Goal: Task Accomplishment & Management: Manage account settings

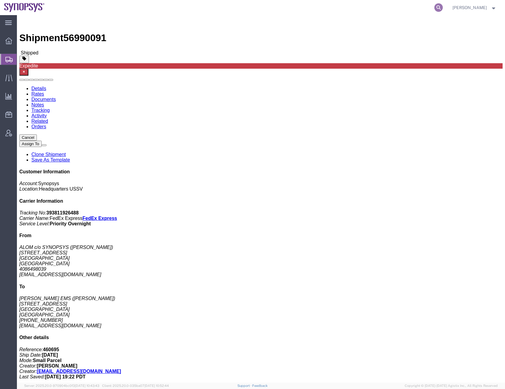
click at [442, 8] on icon at bounding box center [438, 7] width 8 height 8
paste input "56996965"
type input "56996965"
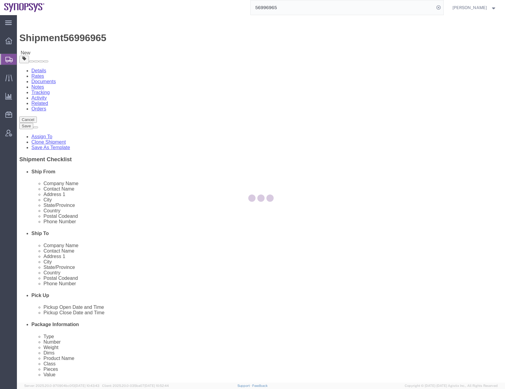
select select
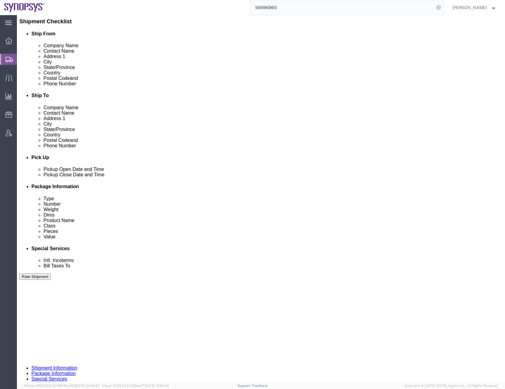
scroll to position [152, 0]
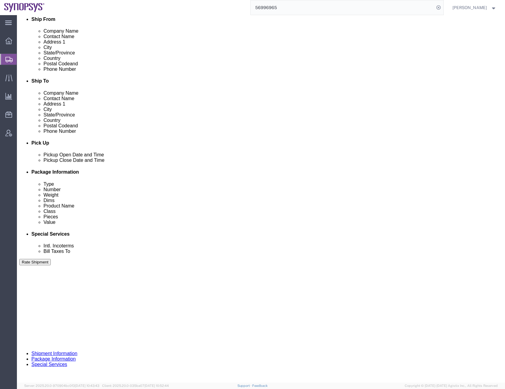
click button "Continue"
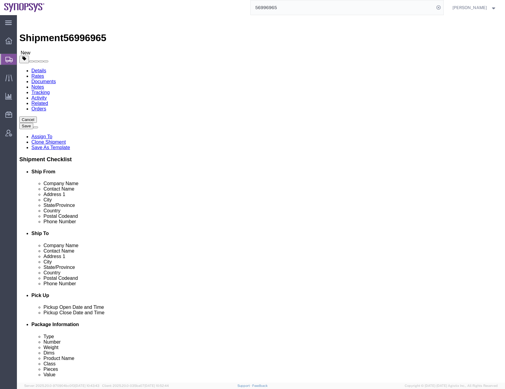
click icon
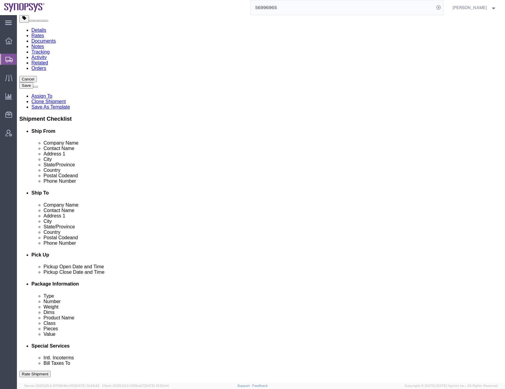
scroll to position [98, 0]
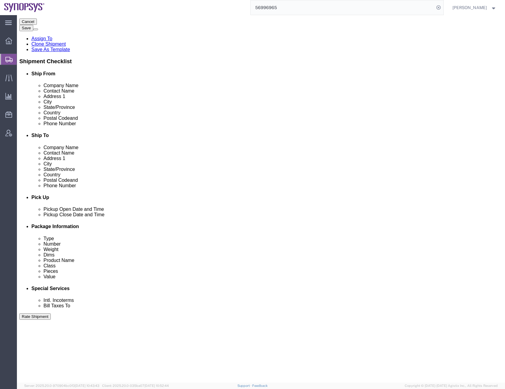
click icon
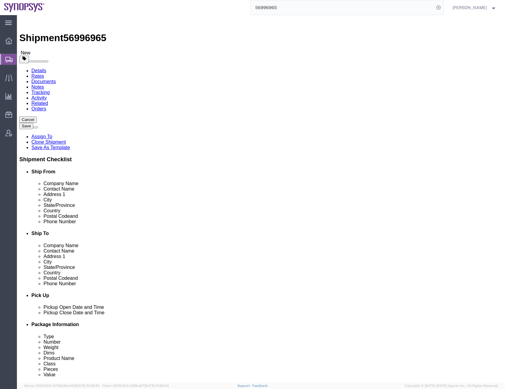
click textarea
click textarea "OUtbound/pickup ticket number"
paste textarea "SHPC0026536"
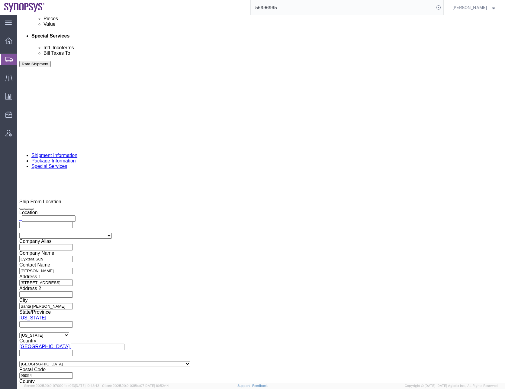
scroll to position [363, 0]
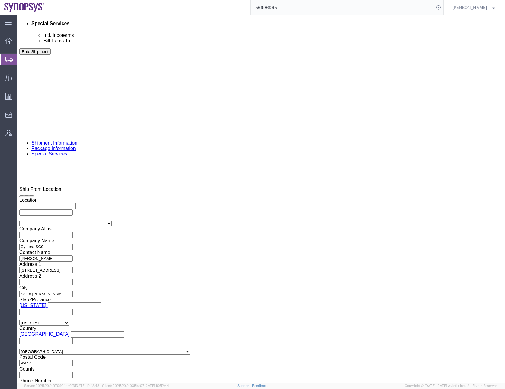
type textarea "Outbound/pickup ticket number: SHPC0026536"
click input "text"
type input "[EMAIL_ADDRESS][DOMAIN_NAME]"
click div "To [EMAIL_ADDRESS][DOMAIN_NAME] [EMAIL_ADDRESS][DOMAIN_NAME] [PERSON_NAME][EMAI…"
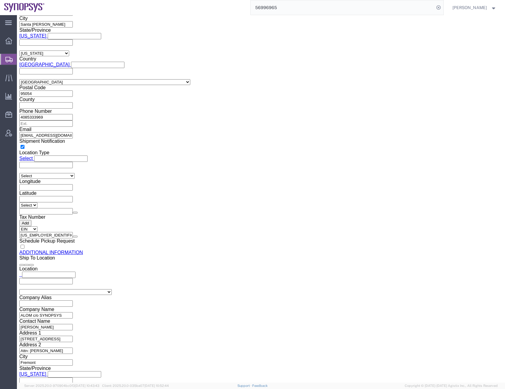
scroll to position [704, 0]
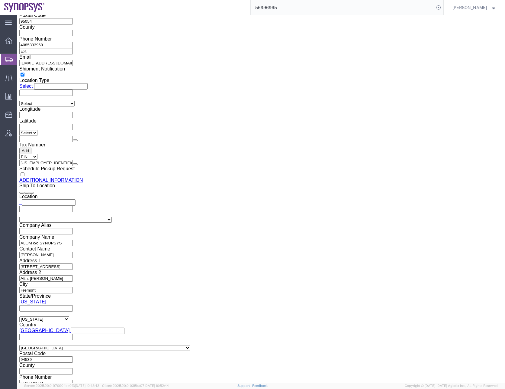
click input "0016505845000"
type input "6505845000"
click button "Rate Shipment"
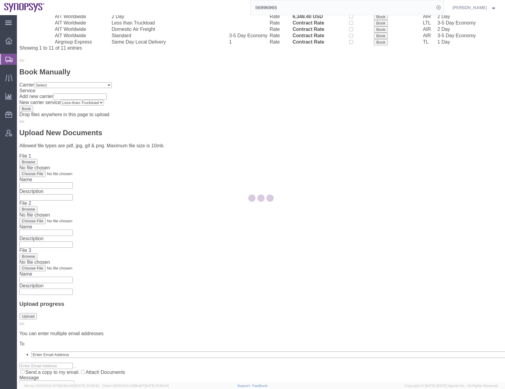
scroll to position [0, 0]
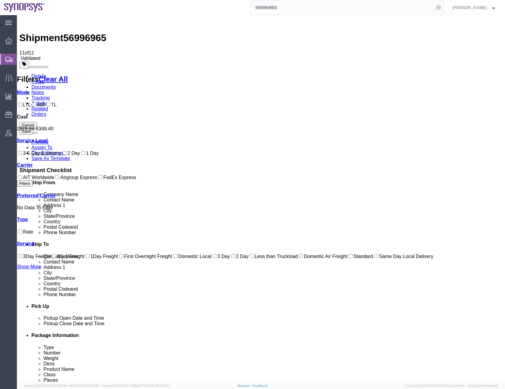
click at [36, 73] on link "Details" at bounding box center [38, 75] width 15 height 5
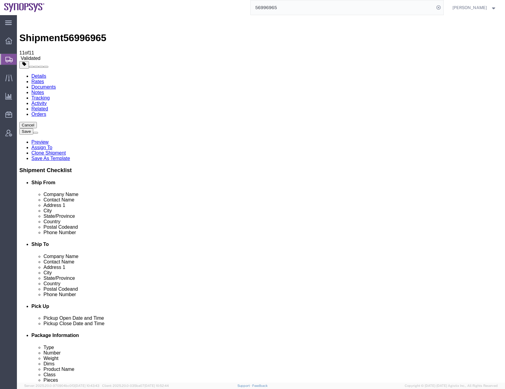
click icon
click textarea "Outbound/pickup ticket number: SHPC0026536"
drag, startPoint x: 228, startPoint y: 134, endPoint x: 204, endPoint y: 134, distance: 24.5
click textarea "Outbound/pickup ticket number: SHPC0026536"
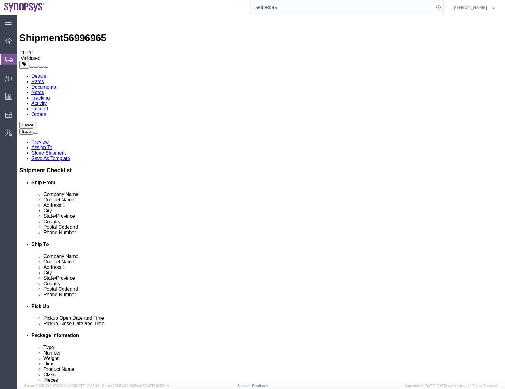
click textarea "Outbound/pickup ticket number: SHPC0026536"
drag, startPoint x: 202, startPoint y: 140, endPoint x: 191, endPoint y: 140, distance: 11.2
click textarea "Outbound/pickup ticket number: SHPC0026536"
drag, startPoint x: 228, startPoint y: 133, endPoint x: 189, endPoint y: 134, distance: 38.1
click textarea "Outbound/pickup ticket number: SHPC0026536"
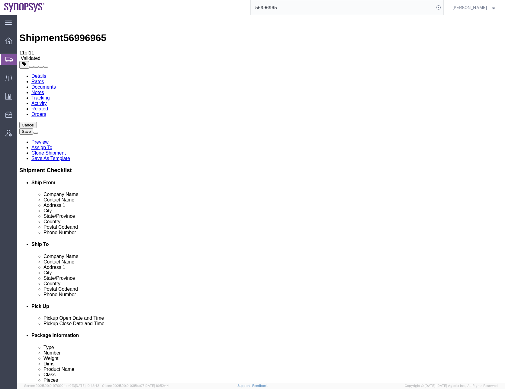
click textarea "Outbound/pickup ticket number: SHPC0026536"
click div "Instructions Outbound/pickup ticket number: SHPC0026536"
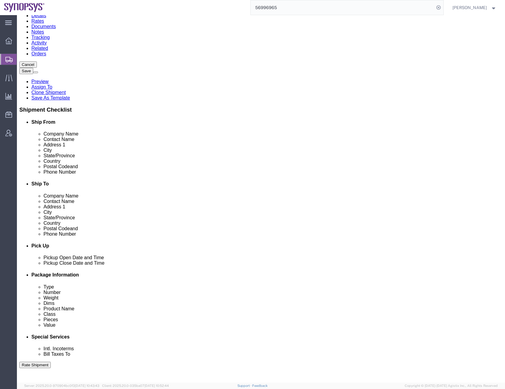
scroll to position [18, 0]
click textarea "Outbound/pickup ticket number: SHPC0026536"
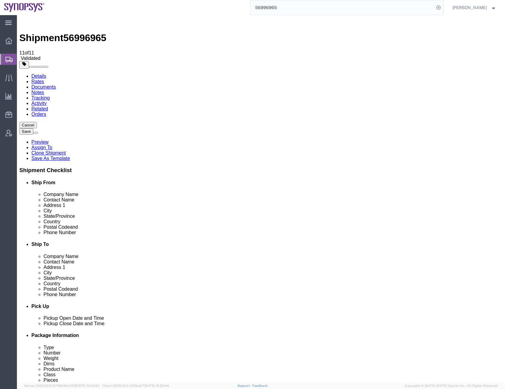
type textarea "Outbound/pickup ticket number: SHPC0026536. Carrier can pick up anytime between…"
click button "Select one or more"
click span "Lift Gate"
select select "PICKUP_LIFT_GATE"
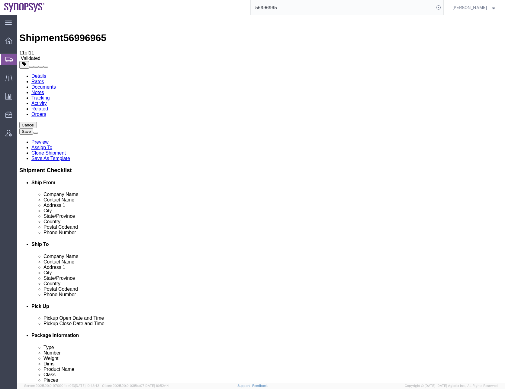
click div "Instructions"
click div "Instructions Outbound/pickup ticket number: SHPC0026536"
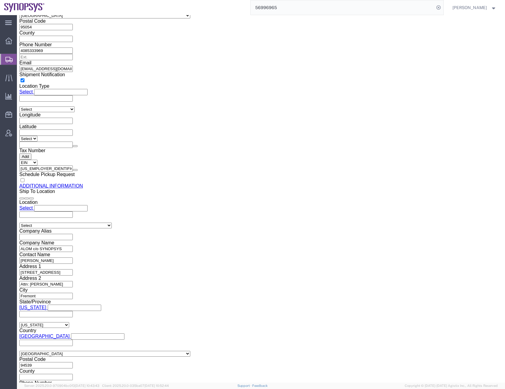
scroll to position [704, 0]
click button "Save"
click button "Rate Shipment"
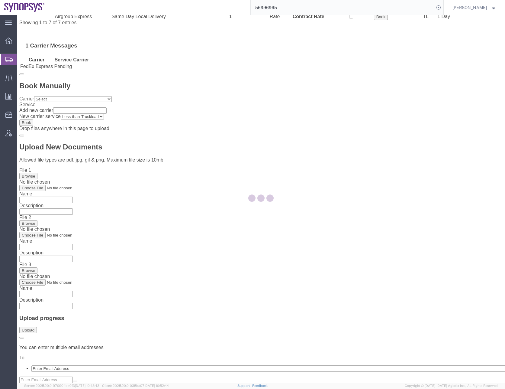
scroll to position [0, 0]
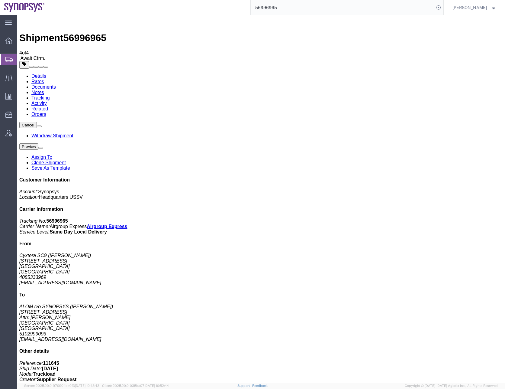
drag, startPoint x: 86, startPoint y: 191, endPoint x: 41, endPoint y: 188, distance: 44.8
click at [38, 73] on link "Details" at bounding box center [38, 75] width 15 height 5
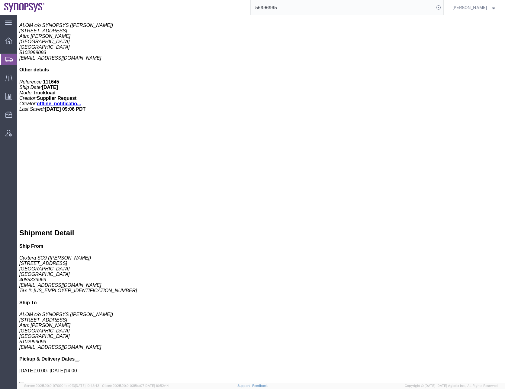
scroll to position [282, 0]
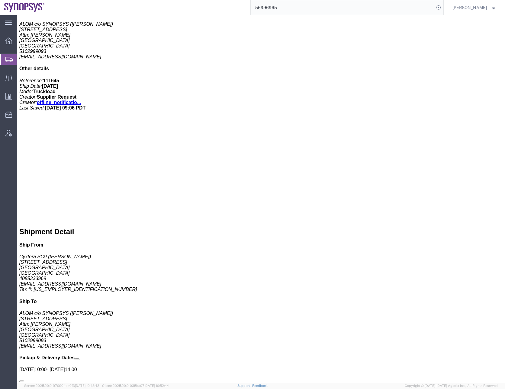
click span "56996965"
copy span "56996965"
click div "Handling Options Pickup Instructions: Lift Gate Additional Pickup Instructions:…"
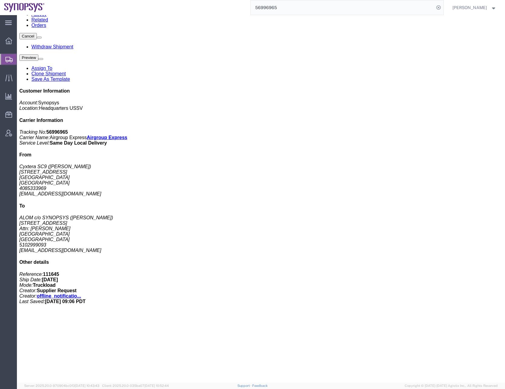
scroll to position [0, 0]
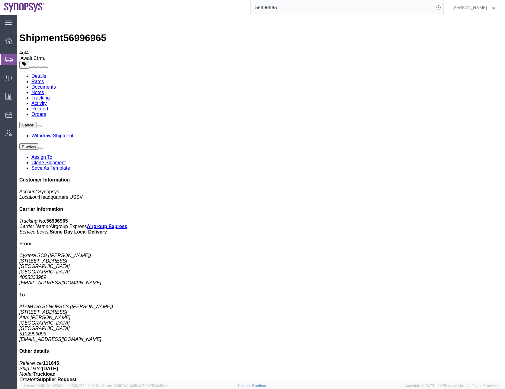
click div "Leg 1 - Truckload Number of trucks: 1"
click h4 "Routing & Vehicle Information"
click at [10, 60] on icon at bounding box center [8, 59] width 7 height 5
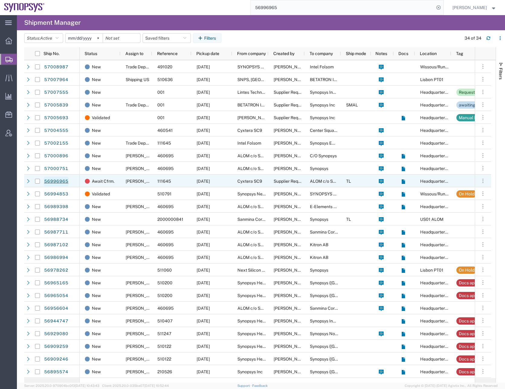
click at [57, 179] on link "56996965" at bounding box center [56, 181] width 25 height 10
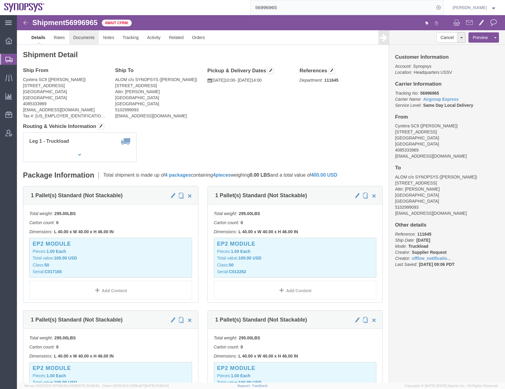
click link "Documents"
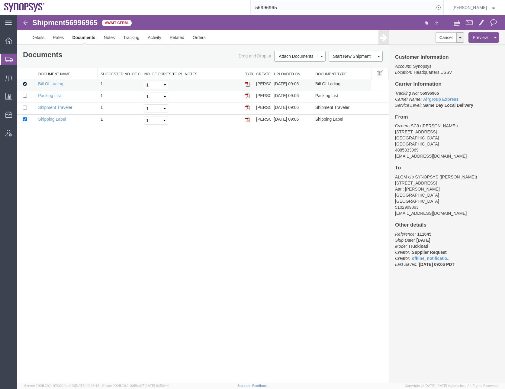
click at [26, 84] on input "checkbox" at bounding box center [25, 84] width 4 height 4
checkbox input "false"
click at [24, 97] on input "checkbox" at bounding box center [25, 96] width 4 height 4
checkbox input "true"
click at [24, 119] on input "checkbox" at bounding box center [25, 119] width 4 height 4
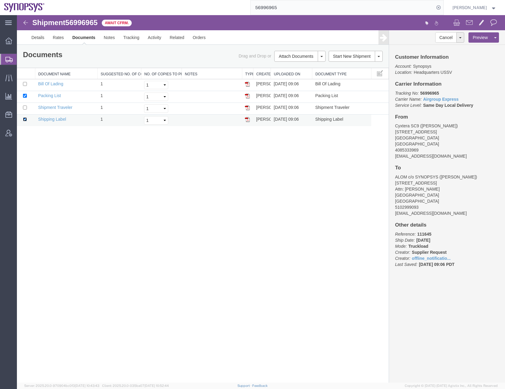
checkbox input "false"
click at [26, 84] on input "checkbox" at bounding box center [25, 84] width 4 height 4
checkbox input "true"
click at [283, 66] on link "Print Documents" at bounding box center [299, 66] width 53 height 9
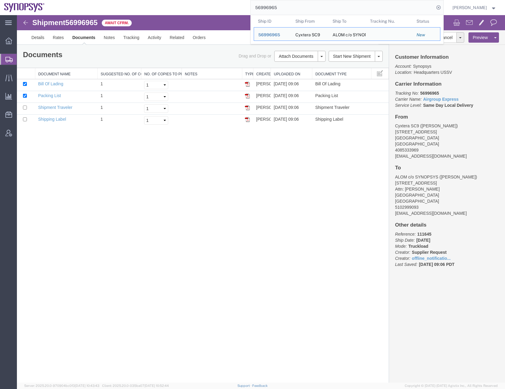
click at [268, 5] on input "56996965" at bounding box center [343, 7] width 184 height 15
paste input "7004555"
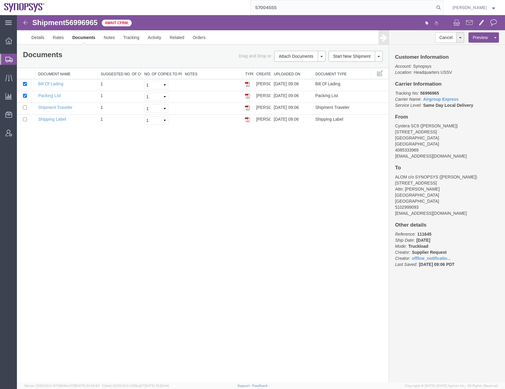
type input "57004555"
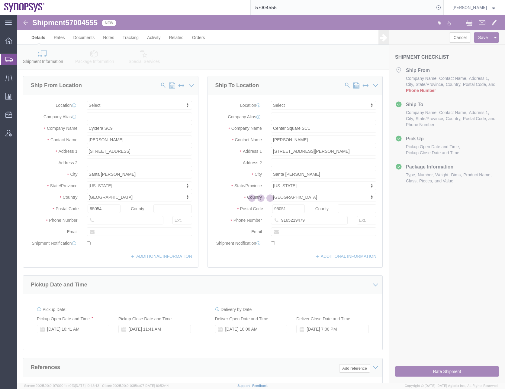
select select
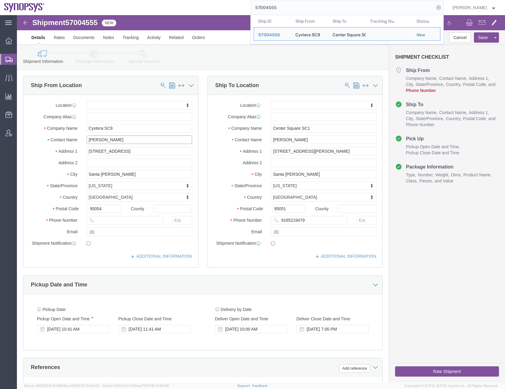
drag, startPoint x: 84, startPoint y: 122, endPoint x: 60, endPoint y: 123, distance: 24.2
click div "Contact Name [PERSON_NAME]"
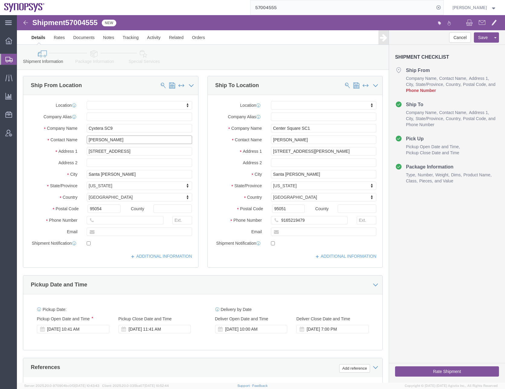
type input "[PERSON_NAME]"
click input "text"
paste input "[PHONE_NUMBER]"
type input "[PHONE_NUMBER]"
click input "text"
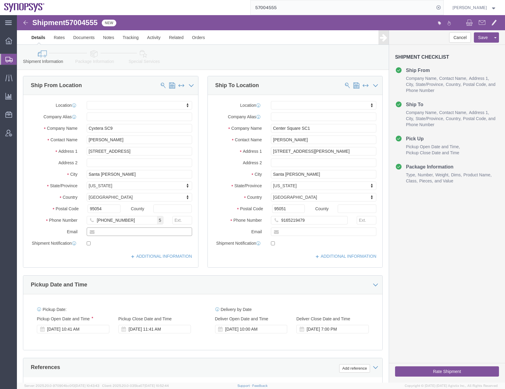
paste input "[EMAIL_ADDRESS][DOMAIN_NAME]"
type input "[EMAIL_ADDRESS][DOMAIN_NAME]"
drag, startPoint x: 287, startPoint y: 204, endPoint x: 202, endPoint y: 204, distance: 85.5
click div "Phone Number [PHONE_NUMBER]"
paste input "[PHONE_NUMBER]."
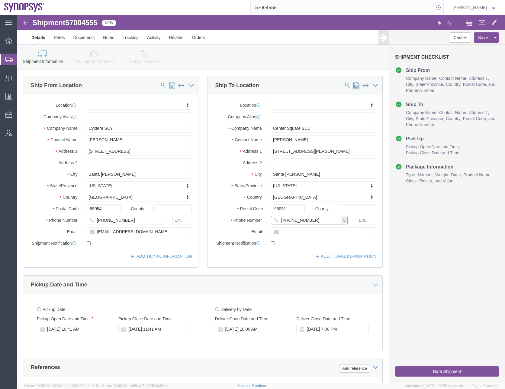
type input "[PHONE_NUMBER]"
click input "text"
paste input "[PERSON_NAME][EMAIL_ADDRESS][DOMAIN_NAME]"
type input "[PERSON_NAME][EMAIL_ADDRESS][DOMAIN_NAME]"
click input "checkbox"
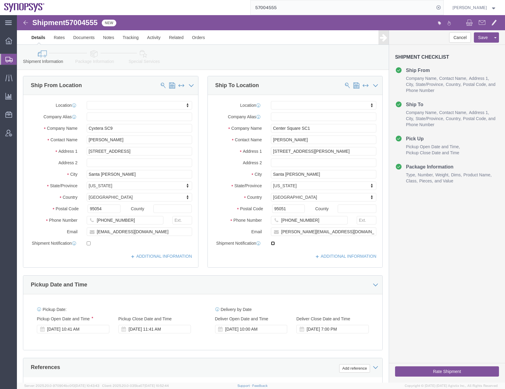
click input "checkbox"
checkbox input "true"
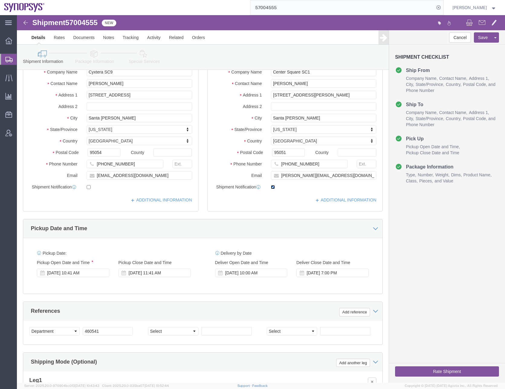
scroll to position [60, 0]
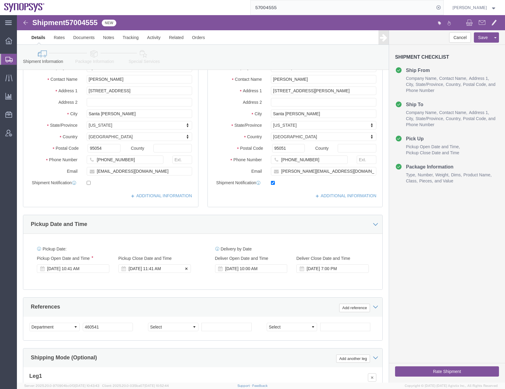
click div "[DATE] 11:41 AM"
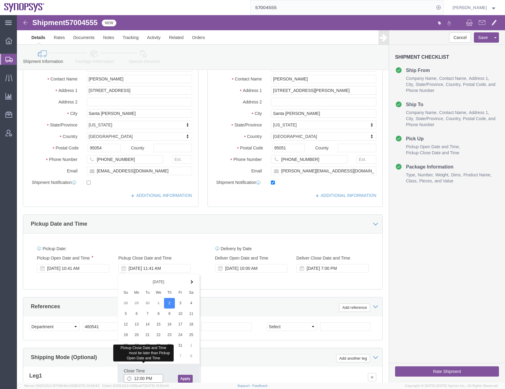
type input "12:00 PM"
click button "Apply"
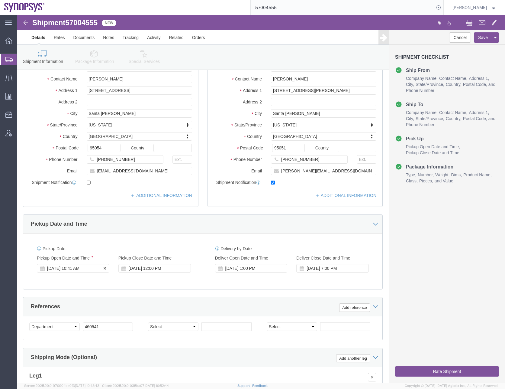
click div "[DATE] 10:41 AM"
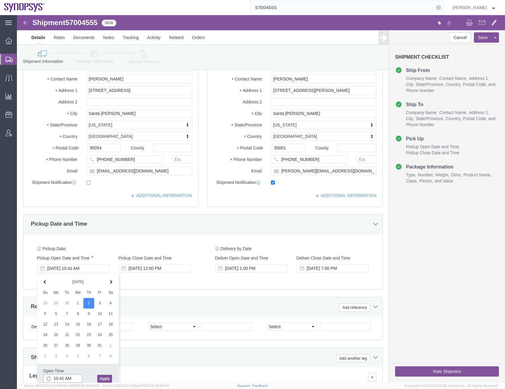
click input "10:41 AM"
type input "10:00 AM"
click button "Apply"
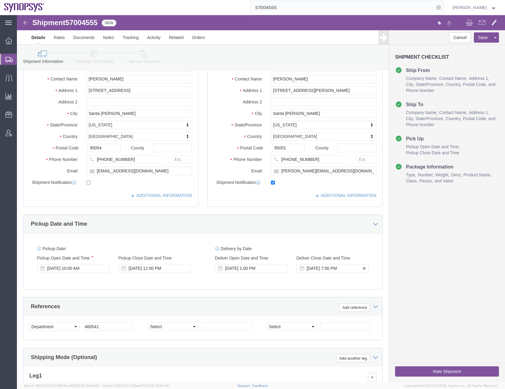
click div "[DATE] 7:00 PM"
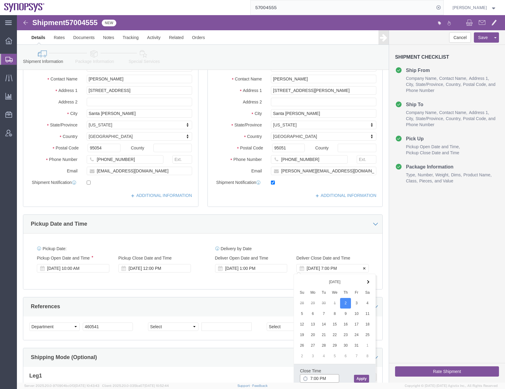
type input "3:00 PM"
click button "Apply"
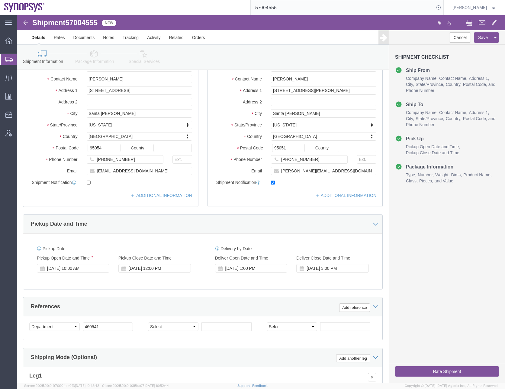
click div "Pickup Date: Pickup Start Date Pickup Start Time Pickup Open Date and Time [DAT…"
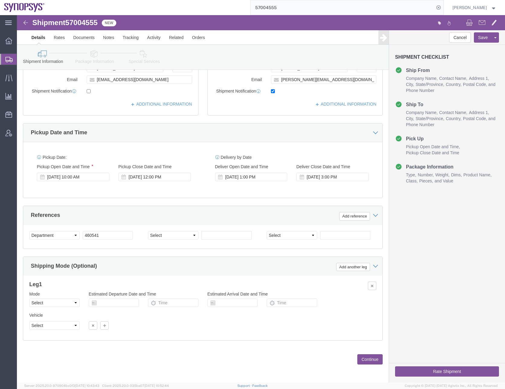
scroll to position [152, 0]
click button "Continue"
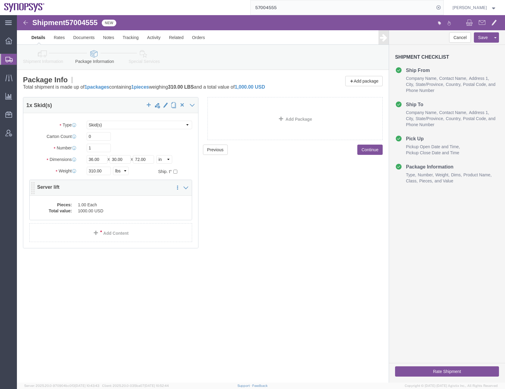
click dd "1000.00 USD"
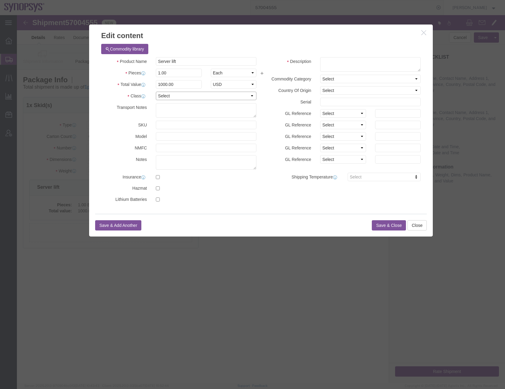
click select "Select 50 55 60 65 70 85 92.5 100 125 175 250 300 400"
select select "50"
click select "Select 50 55 60 65 70 85 92.5 100 125 175 250 300 400"
drag, startPoint x: 173, startPoint y: 47, endPoint x: 100, endPoint y: 50, distance: 72.6
click div "Product Name Server lift"
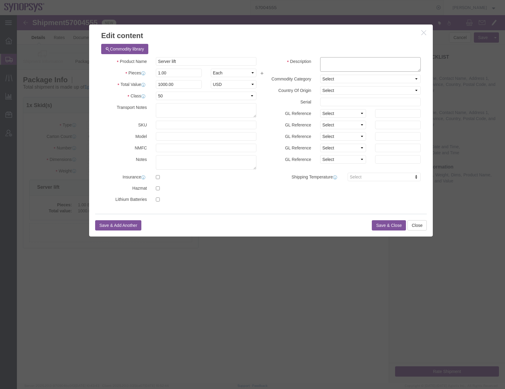
click textarea
paste textarea "Server lift"
type textarea "Server lift"
click div "Commodity library"
click select "Select [GEOGRAPHIC_DATA] [GEOGRAPHIC_DATA] [GEOGRAPHIC_DATA] [GEOGRAPHIC_DATA] …"
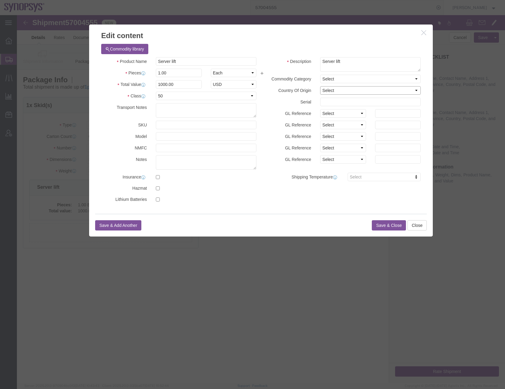
select select "US"
click select "Select [GEOGRAPHIC_DATA] [GEOGRAPHIC_DATA] [GEOGRAPHIC_DATA] [GEOGRAPHIC_DATA] …"
click button "Save & Close"
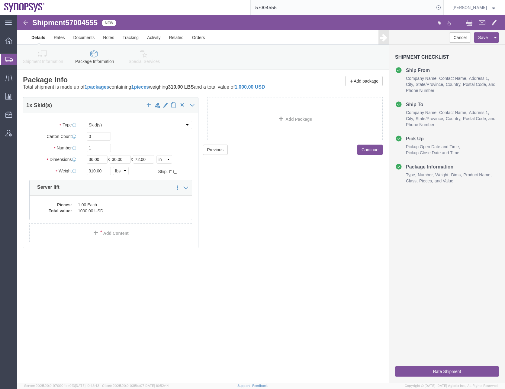
click div "Shipment 57004555 New Details Rates Documents Notes Tracking Activity Related O…"
click button "Continue"
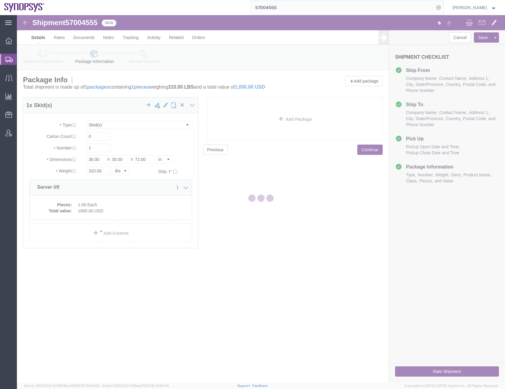
select select
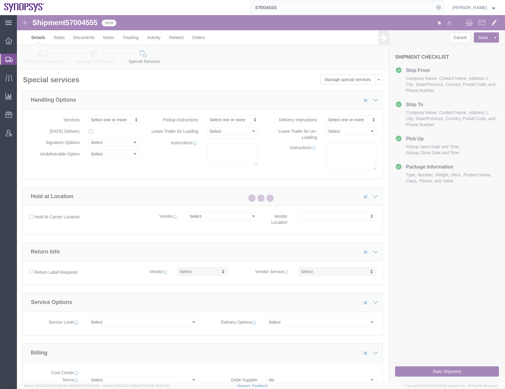
select select "COSTCENTER"
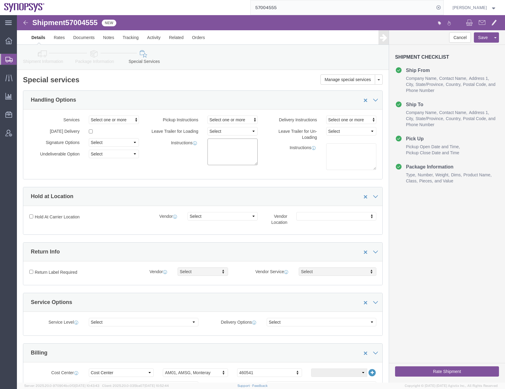
click textarea
paste textarea "SHPC0026586"
click textarea "Outbound ticket: SHPC0026586 Liftgate required."
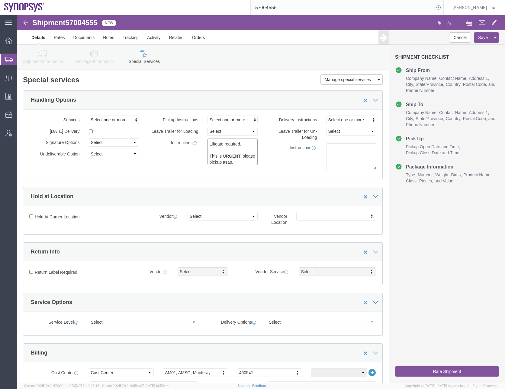
type textarea "Outbound ticket: SHPC0026586 Liftgate required. This is URGENT, please pickup a…"
click div "Services Select one or more Air Ride Truck Blanket Wrap Carnet Consolidated Shi…"
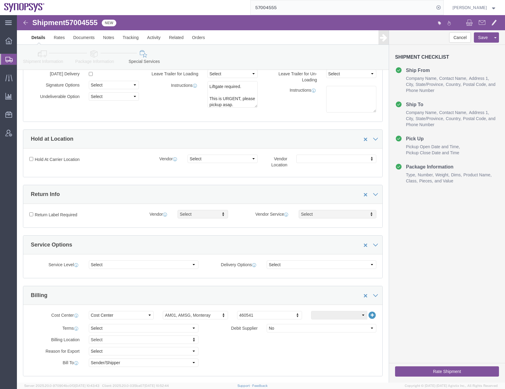
scroll to position [151, 0]
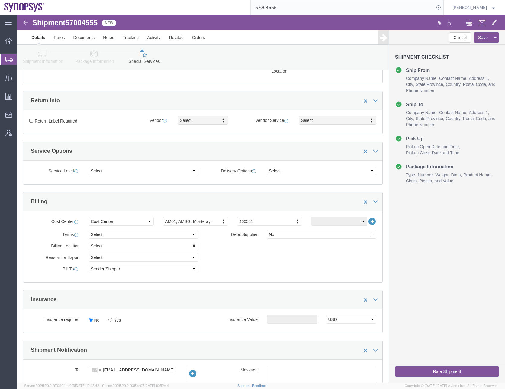
click div "Billing Location Select Select My Profile Location [GEOGRAPHIC_DATA] DE04 Agrat…"
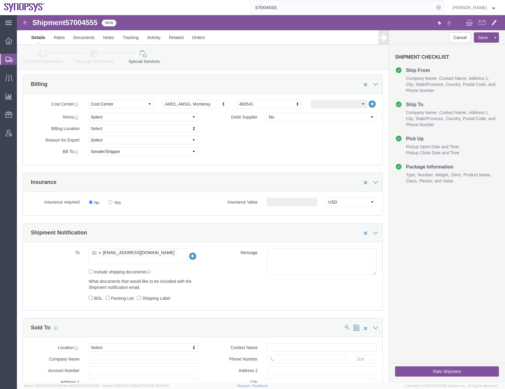
scroll to position [302, 0]
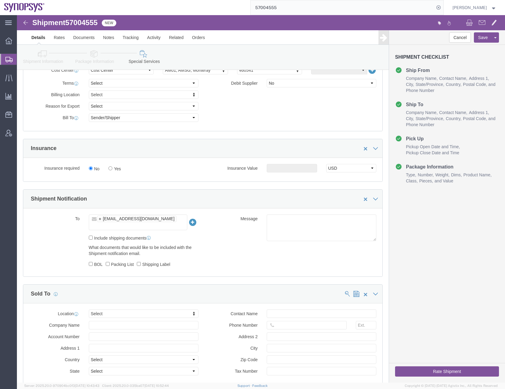
click ul "[EMAIL_ADDRESS][DOMAIN_NAME]"
type input "[EMAIL_ADDRESS][DOMAIN_NAME]"
type input "[EMAIL_ADDRESS][DOMAIN_NAME],[EMAIL_ADDRESS][DOMAIN_NAME]"
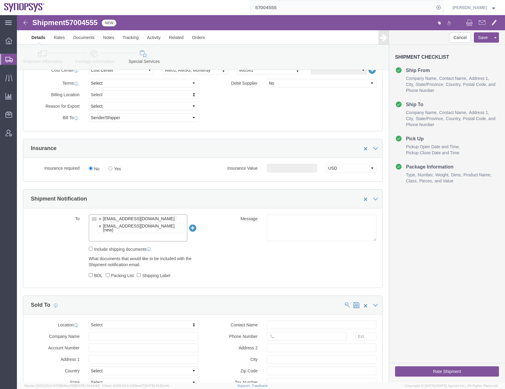
click div "What documents that would like to be included with the Shipment notification em…"
click input "text"
paste input "[PERSON_NAME][EMAIL_ADDRESS][DOMAIN_NAME]"
type input "[PERSON_NAME][EMAIL_ADDRESS][DOMAIN_NAME]"
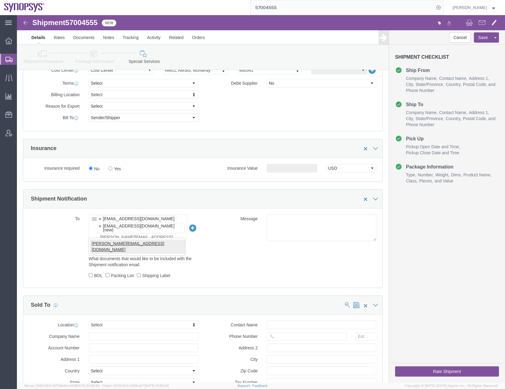
type input "[EMAIL_ADDRESS][DOMAIN_NAME],[EMAIL_ADDRESS][DOMAIN_NAME],[PERSON_NAME][EMAIL_A…"
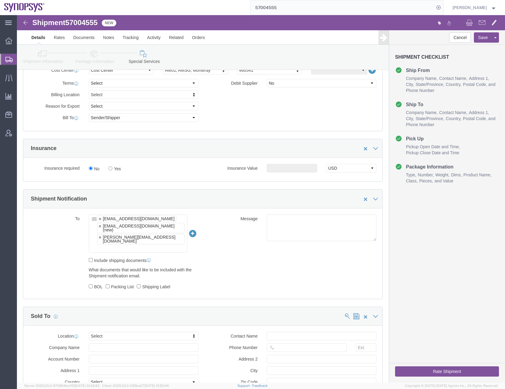
click div "To [EMAIL_ADDRESS][DOMAIN_NAME] [EMAIL_ADDRESS][DOMAIN_NAME] (new) [PERSON_NAME…"
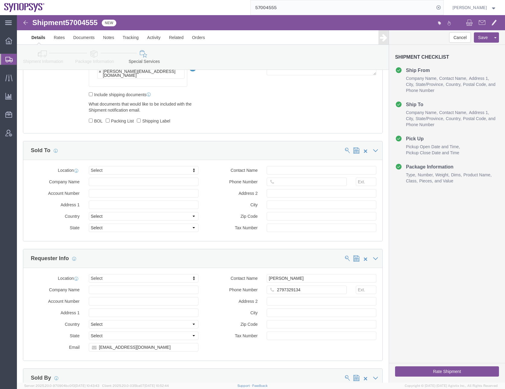
scroll to position [574, 0]
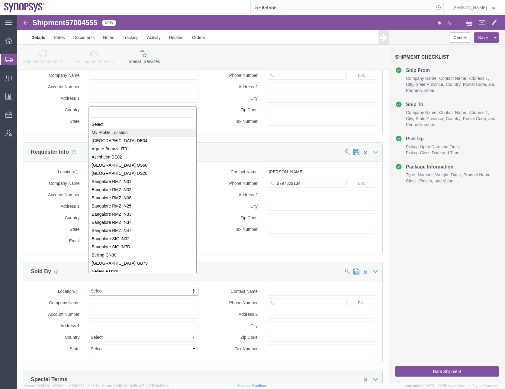
select select "MYPROFILE"
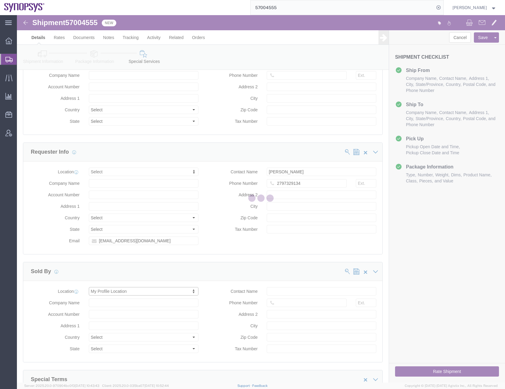
type input "Synopsys Headquarters USSV"
type input "[STREET_ADDRESS]"
select select "US"
type input "[PERSON_NAME]"
type input "0016505845000"
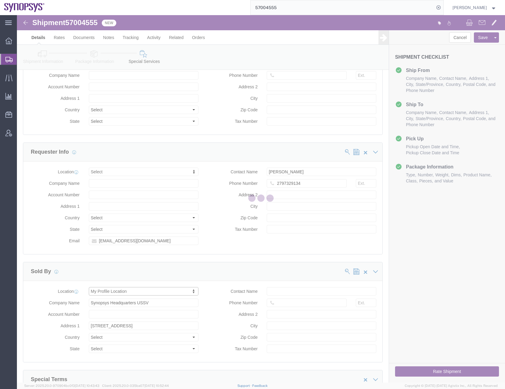
type input "Sunnyvale"
type input "94085"
type input "[US_EMPLOYER_IDENTIFICATION_NUMBER]"
select select "CA"
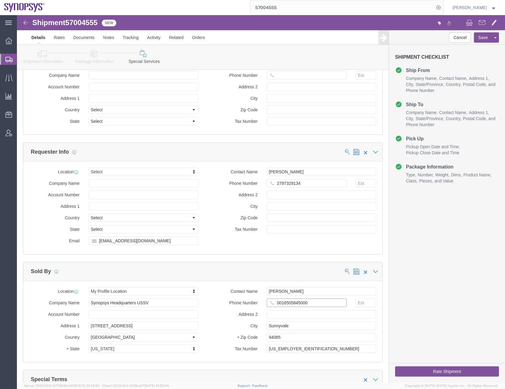
click input "0016505845000"
type input "6505845000"
click button "Save"
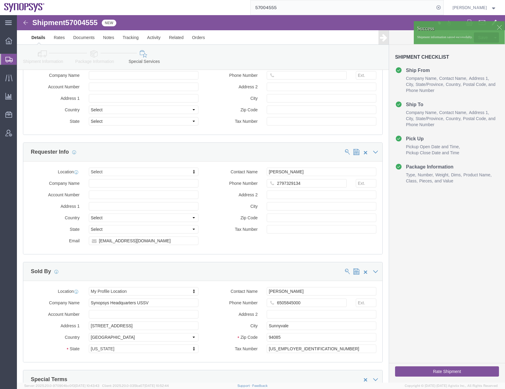
click button "Rate Shipment"
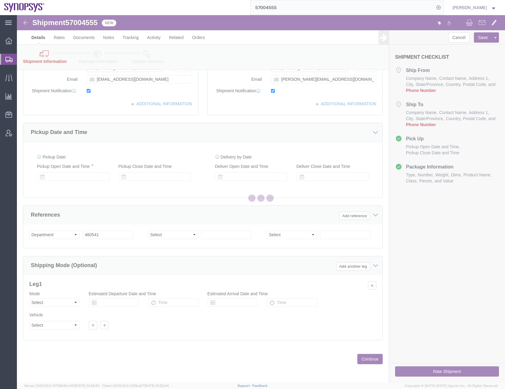
scroll to position [183, 0]
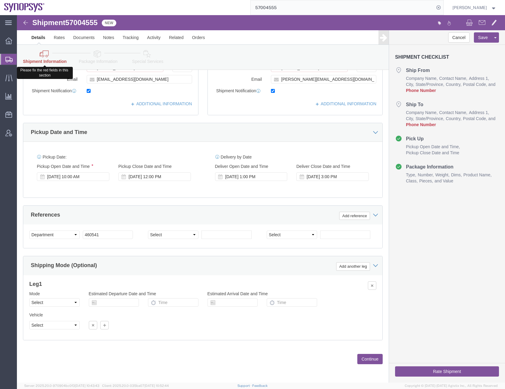
click icon
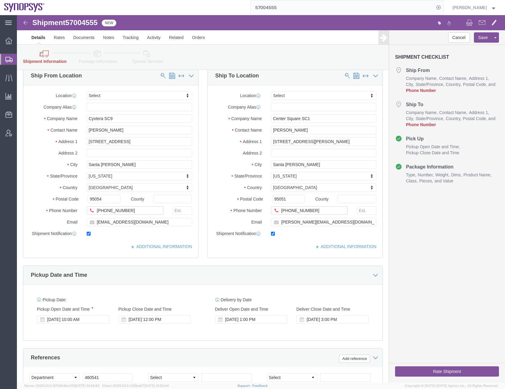
scroll to position [32, 0]
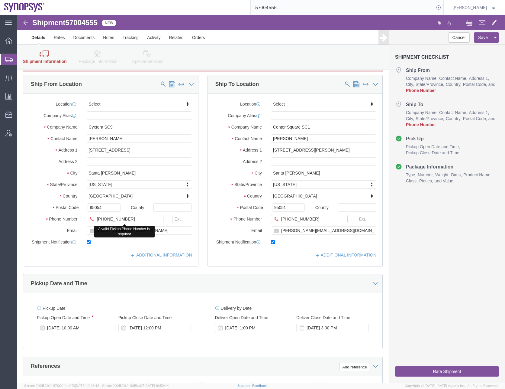
click input "[PHONE_NUMBER]"
type input "408.601.7723"
click input "[PHONE_NUMBER]"
type input "916.521.9479"
click button "Rate Shipment"
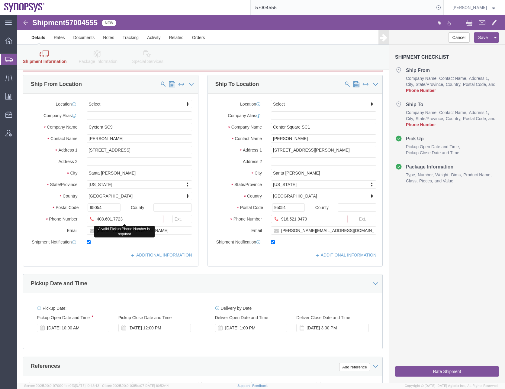
click input "408.601.7723"
type input "[PHONE_NUMBER]"
click input "916.521.9479"
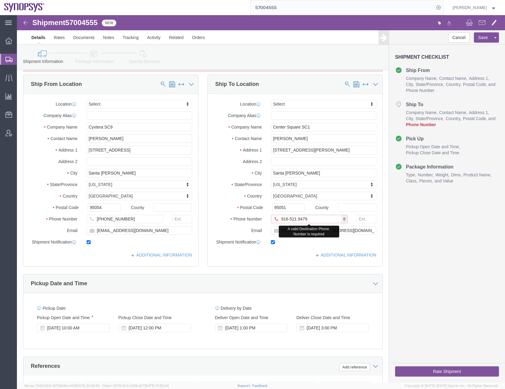
click input "916-521.9479"
type input "[PHONE_NUMBER]"
click button "Rate Shipment"
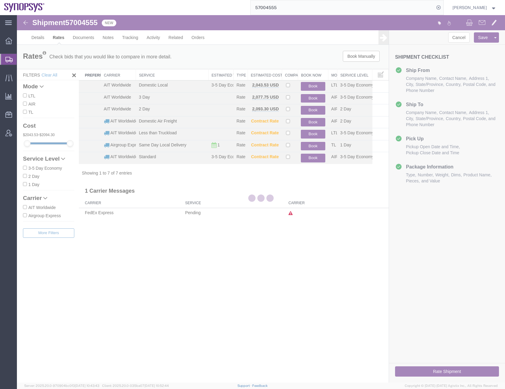
scroll to position [0, 0]
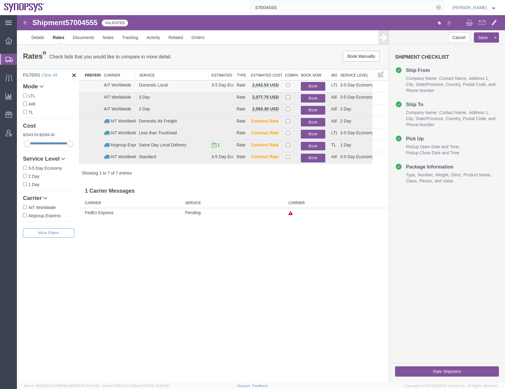
click at [309, 85] on button "Book" at bounding box center [313, 86] width 24 height 9
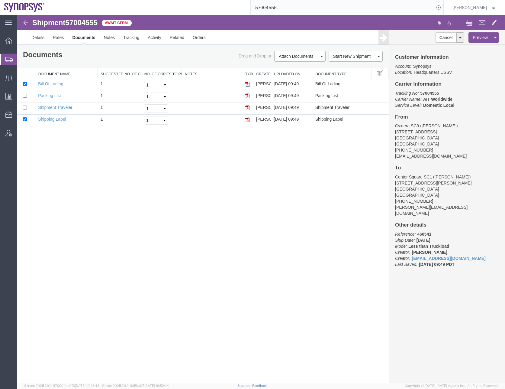
click at [215, 279] on div "Shipment 57004555 4 of 4 Await Cfrm. Details Rates Documents Notes Tracking Act…" at bounding box center [261, 198] width 488 height 367
click at [275, 7] on input "57004555" at bounding box center [343, 7] width 184 height 15
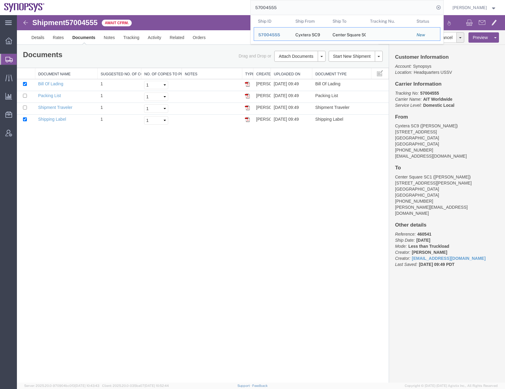
paste input "699696"
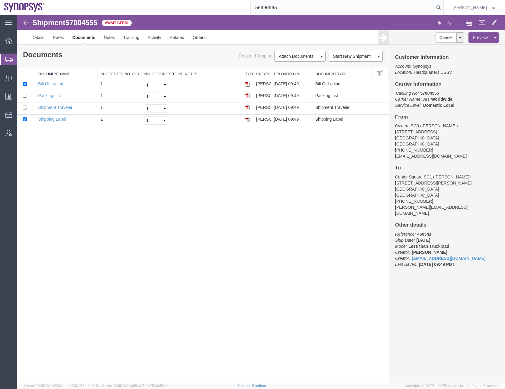
type input "56996965"
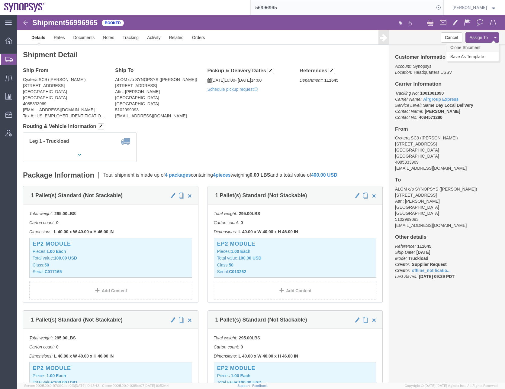
click link "Clone Shipment"
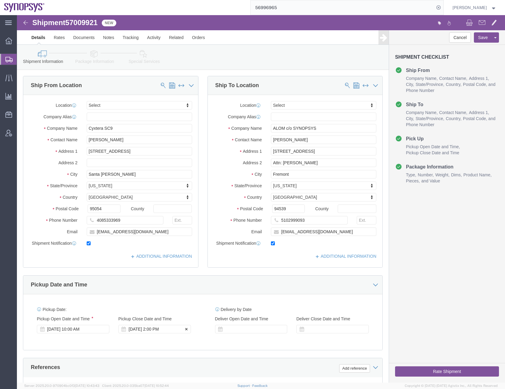
click div "[DATE] 2:00 PM"
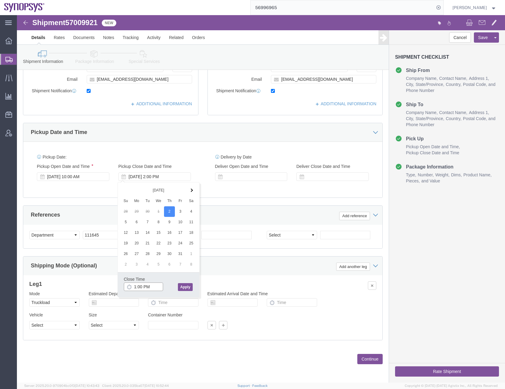
type input "12:00 PM"
click button "Apply"
click div "Mode Select Air Less than Truckload Multi-Leg Ocean Freight Rail Small Parcel T…"
click button "Continue"
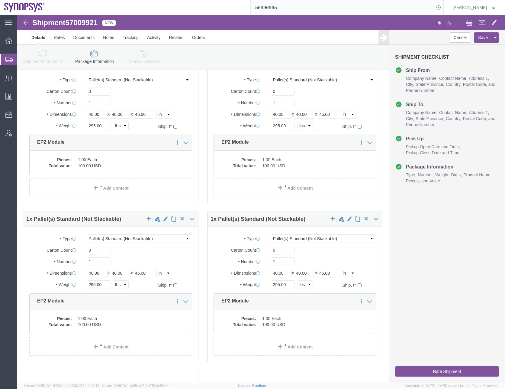
scroll to position [114, 0]
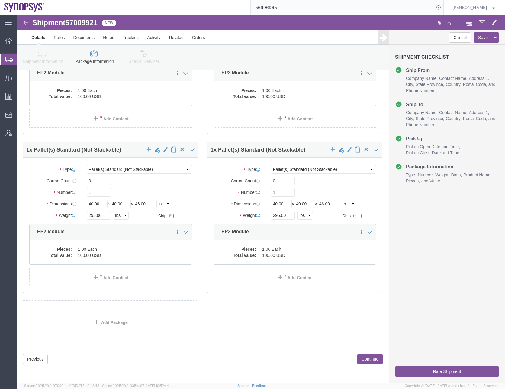
click button "Continue"
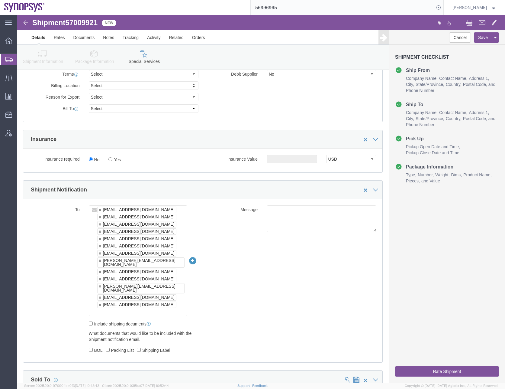
scroll to position [130, 0]
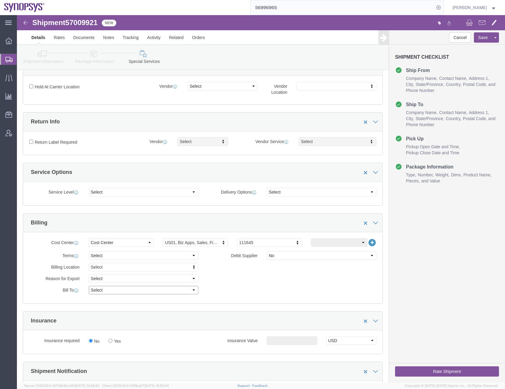
click select "Select Recipient Account Sender/Shipper Third Party Account"
select select "SHIP"
click select "Select Recipient Account Sender/Shipper Third Party Account"
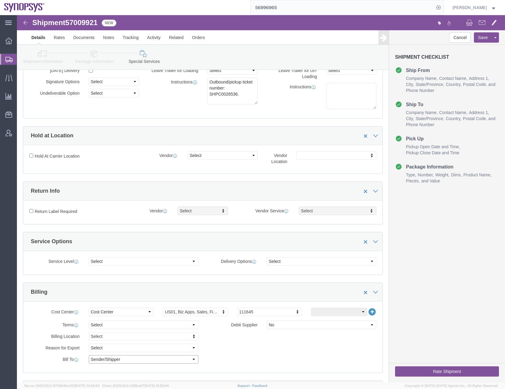
scroll to position [0, 0]
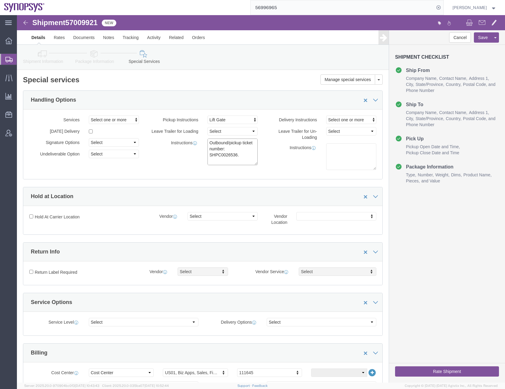
click textarea "Outbound/pickup ticket number: SHPC0026536. Carrier can pick up anytime between…"
type textarea "Outbound/pickup ticket number: SHPC0026536. Carrier can pick up anytime between…"
click div "Instructions Outbound/pickup ticket number: SHPC0026536. Carrier can pick up an…"
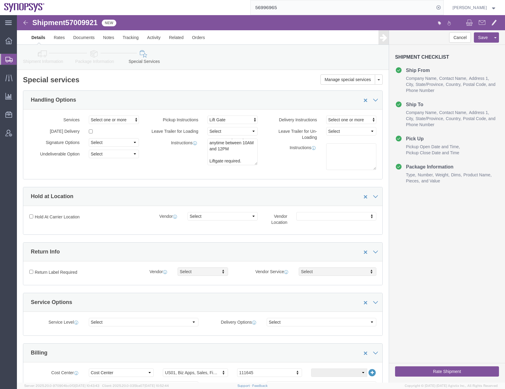
click div "Instructions"
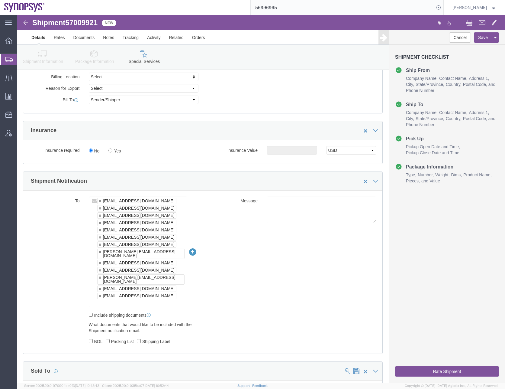
scroll to position [363, 0]
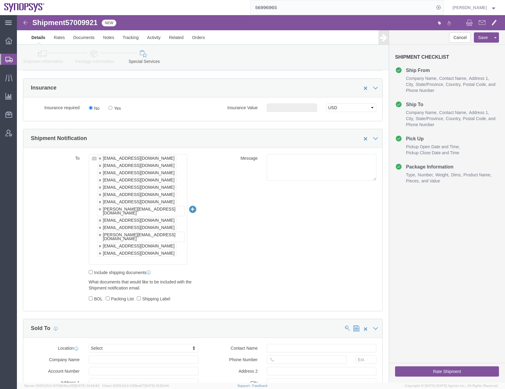
click div "To [EMAIL_ADDRESS][DOMAIN_NAME] [EMAIL_ADDRESS][DOMAIN_NAME] [PERSON_NAME][EMAI…"
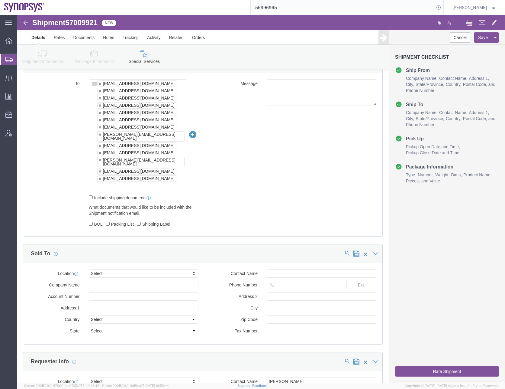
scroll to position [453, 0]
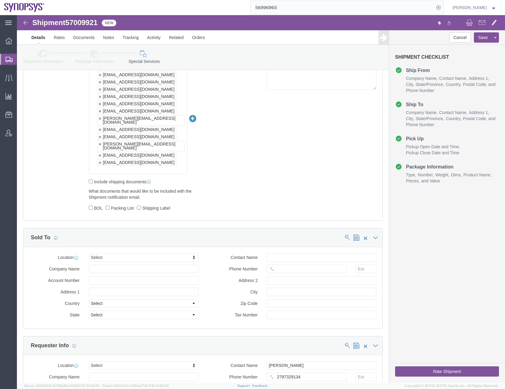
click div "To [EMAIL_ADDRESS][DOMAIN_NAME] [EMAIL_ADDRESS][DOMAIN_NAME] [PERSON_NAME][EMAI…"
click link
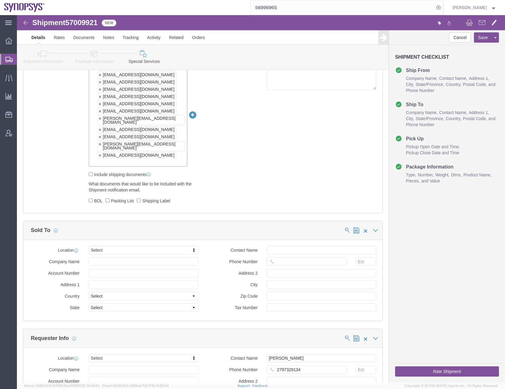
scroll to position [423, 0]
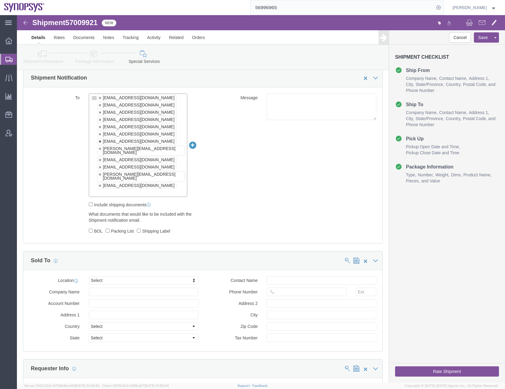
click link
type input "[EMAIL_ADDRESS][DOMAIN_NAME],[EMAIL_ADDRESS][DOMAIN_NAME],[PERSON_NAME][EMAIL_A…"
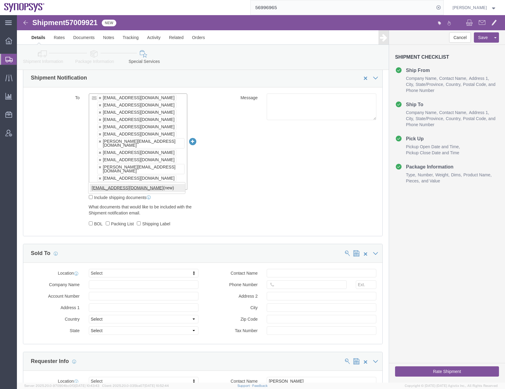
type input "[EMAIL_ADDRESS][DOMAIN_NAME]"
type input "[EMAIL_ADDRESS][DOMAIN_NAME],[EMAIL_ADDRESS][DOMAIN_NAME],[PERSON_NAME][EMAIL_A…"
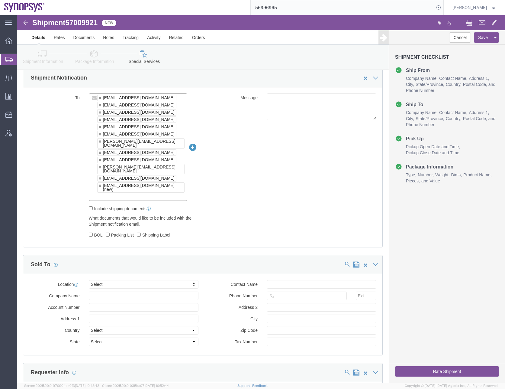
click div "To [EMAIL_ADDRESS][DOMAIN_NAME] [EMAIL_ADDRESS][DOMAIN_NAME] [PERSON_NAME][EMAI…"
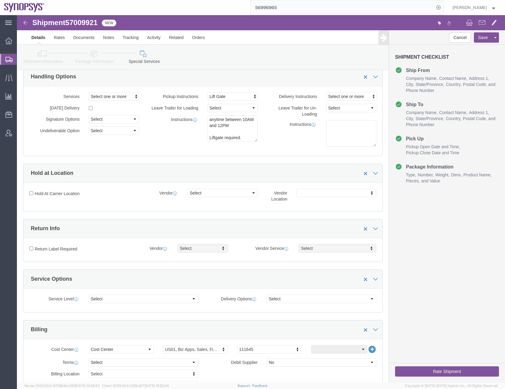
scroll to position [0, 0]
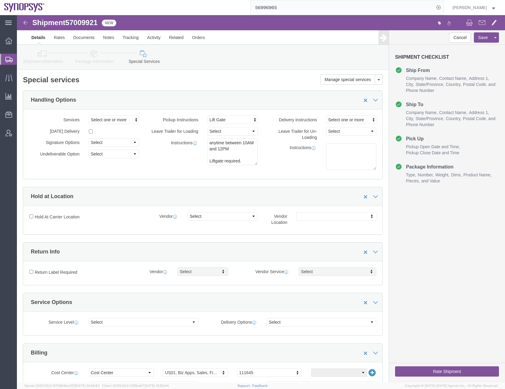
click div "Cancel Save Assign To Clone Shipment Save As Template Shipment Checklist Ship F…"
click button "Rate Shipment"
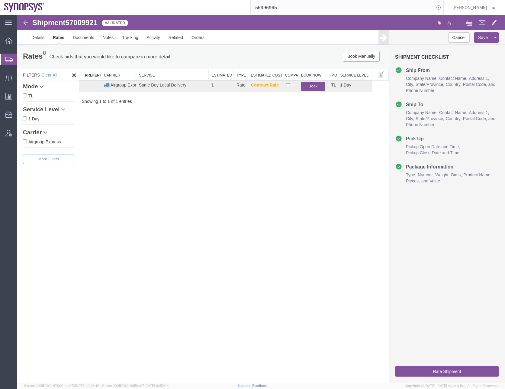
click at [220, 185] on div "Shipment 57009921 1 of 1 Validated Details Rates Documents Notes Tracking Activ…" at bounding box center [261, 198] width 488 height 367
click at [36, 40] on link "Details" at bounding box center [37, 37] width 21 height 15
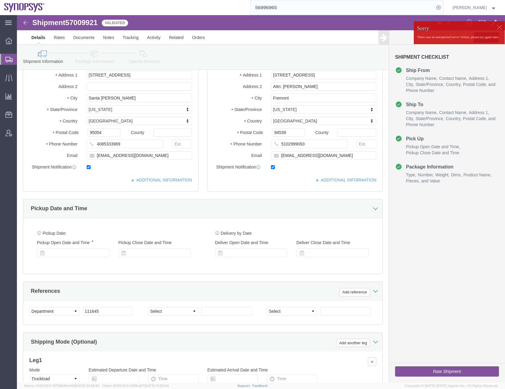
scroll to position [152, 0]
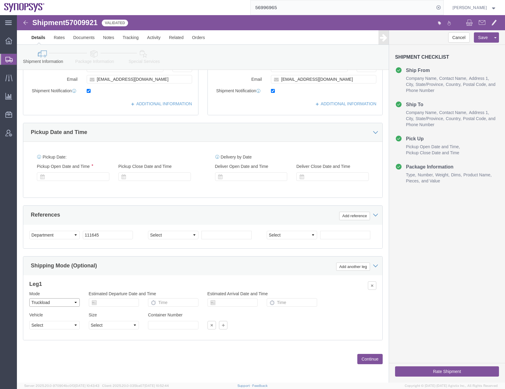
click select "Select Air Less than Truckload Multi-Leg Ocean Freight Rail Small Parcel Truckl…"
select select
click select "Select Air Less than Truckload Multi-Leg Ocean Freight Rail Small Parcel Truckl…"
click button "Save"
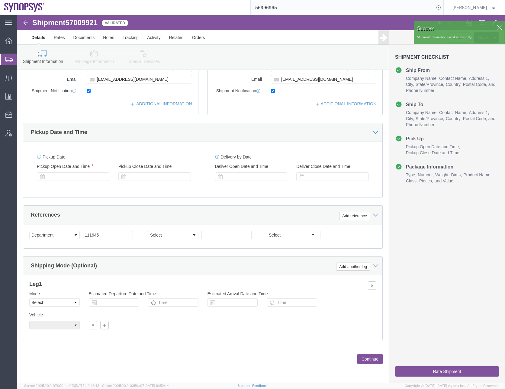
click button "Rate Shipment"
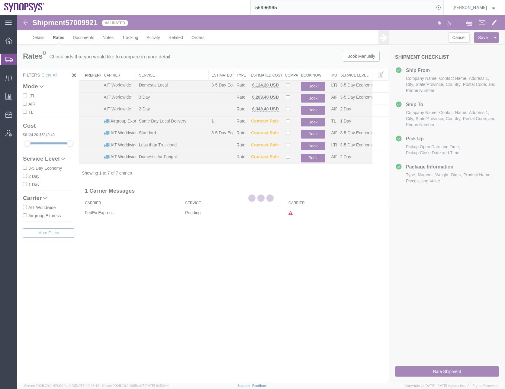
scroll to position [0, 0]
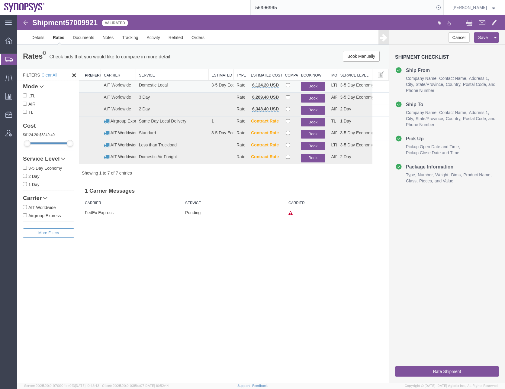
click at [313, 86] on button "Book" at bounding box center [313, 86] width 24 height 9
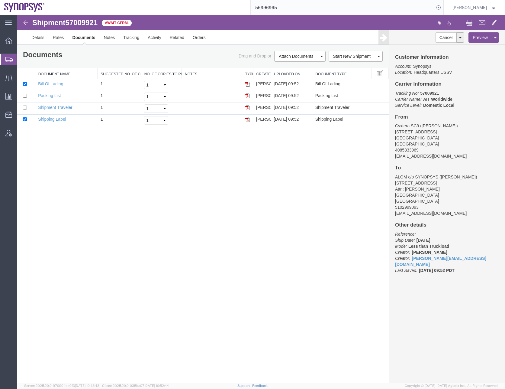
click at [176, 217] on div "Shipment 57009921 4 of 4 Await Cfrm. Details Rates Documents Notes Tracking Act…" at bounding box center [261, 198] width 488 height 367
click at [82, 21] on span "57009921" at bounding box center [81, 22] width 32 height 8
copy span "57009921"
click at [141, 240] on div "Shipment 57009921 4 of 4 Await Cfrm. Details Rates Documents Notes Tracking Act…" at bounding box center [261, 198] width 488 height 367
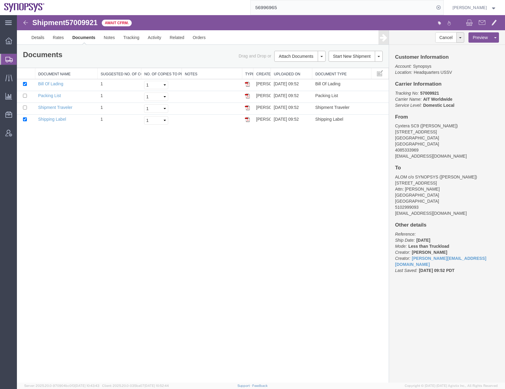
click at [82, 24] on span "57009921" at bounding box center [81, 22] width 32 height 8
copy span "57009921"
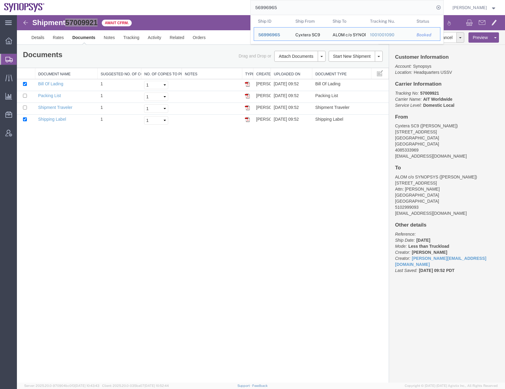
click at [328, 10] on input "56996965" at bounding box center [343, 7] width 184 height 15
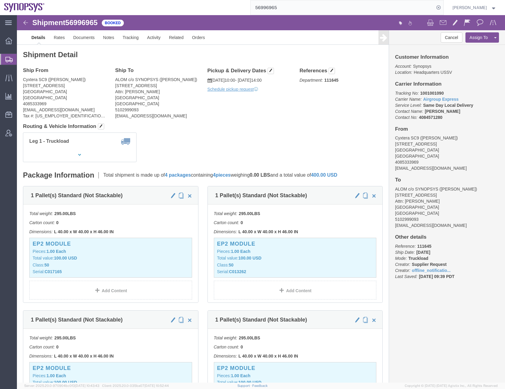
click h4 "Routing & Vehicle Information"
click button "Cancel"
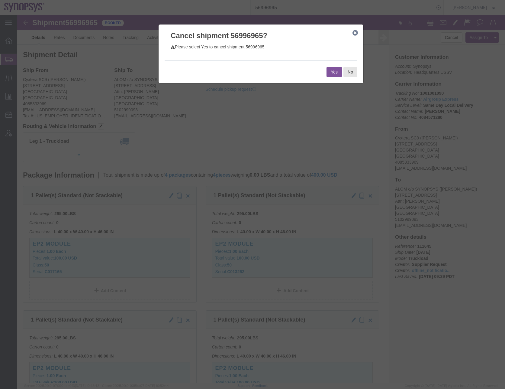
click button "Yes"
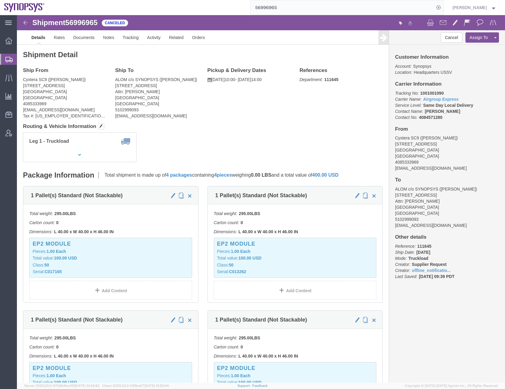
click div "Shipment Detail Ship From Cyxtera SC9 ([PERSON_NAME]) [STREET_ADDRESS] 40853339…"
click at [7, 59] on icon at bounding box center [8, 59] width 7 height 5
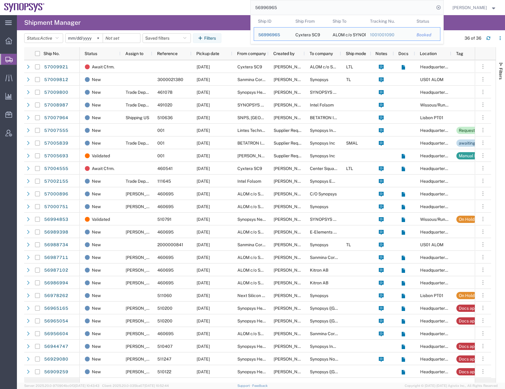
click at [271, 8] on input "56996965" at bounding box center [343, 7] width 184 height 15
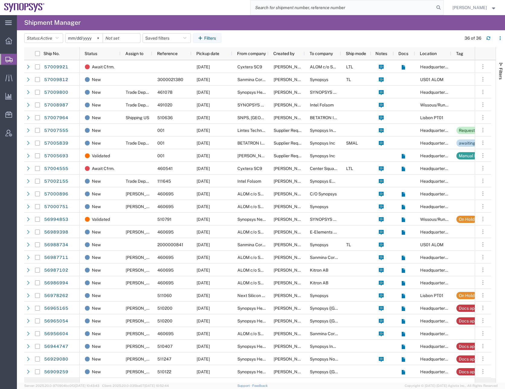
click at [290, 9] on input "search" at bounding box center [343, 7] width 184 height 15
type input "57009812"
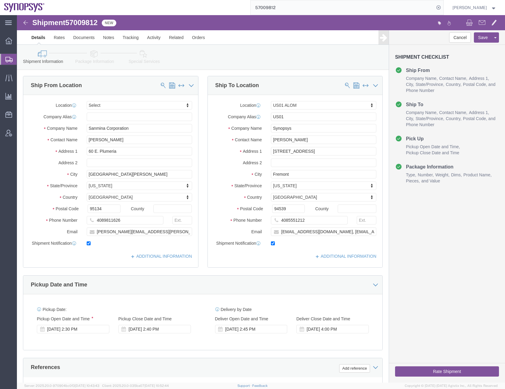
select select
select select "65511"
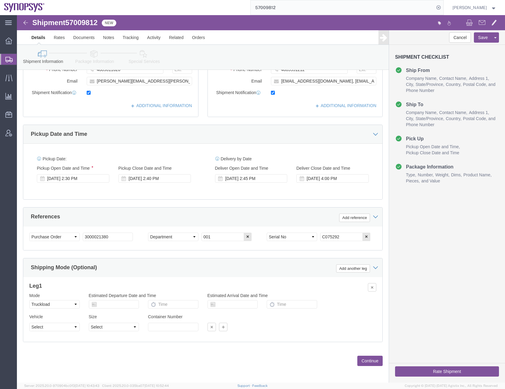
scroll to position [152, 0]
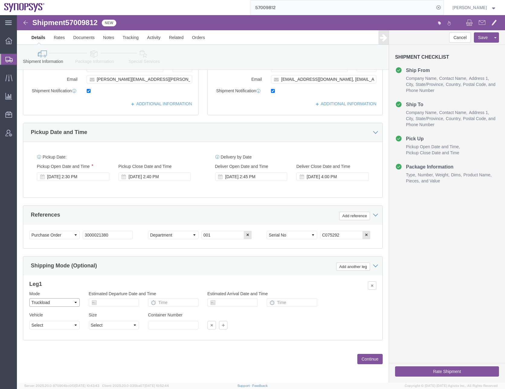
click select "Select Air Less than Truckload Multi-Leg Ocean Freight Rail Small Parcel Truckl…"
select select
click select "Select Air Less than Truckload Multi-Leg Ocean Freight Rail Small Parcel Truckl…"
click div "Previous Continue"
click button "Continue"
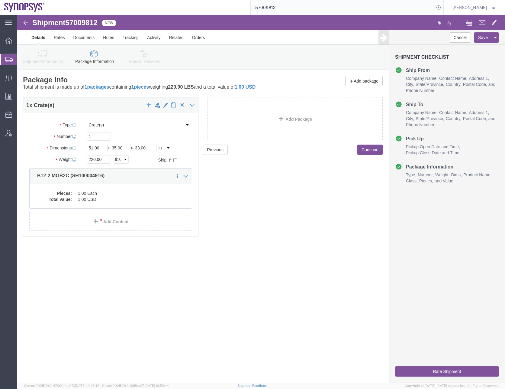
click div "Previous Continue"
click button "Continue"
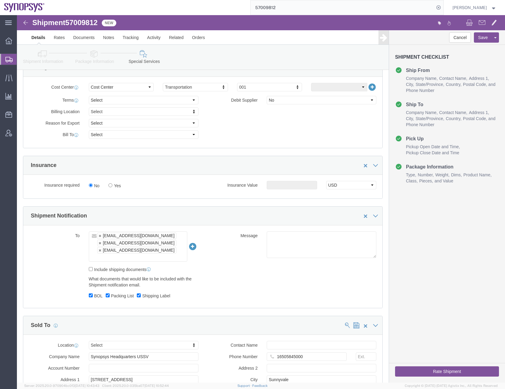
scroll to position [332, 0]
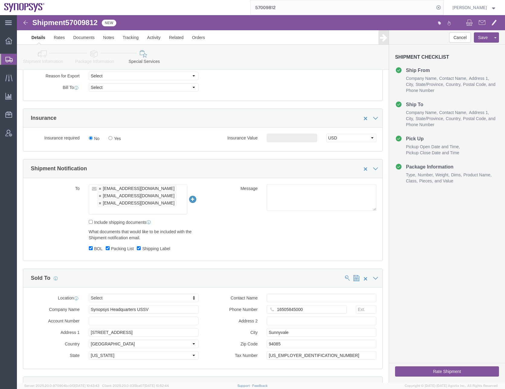
click div "To [EMAIL_ADDRESS][DOMAIN_NAME] [EMAIL_ADDRESS][DOMAIN_NAME] [EMAIL_ADDRESS][DO…"
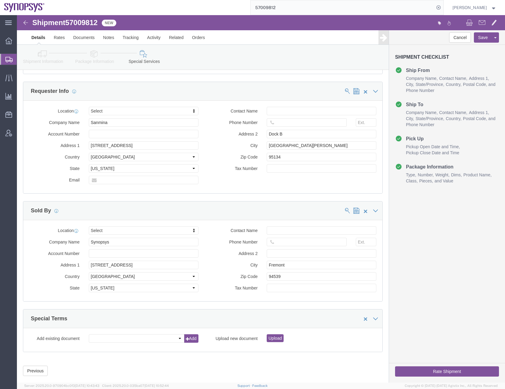
scroll to position [631, 0]
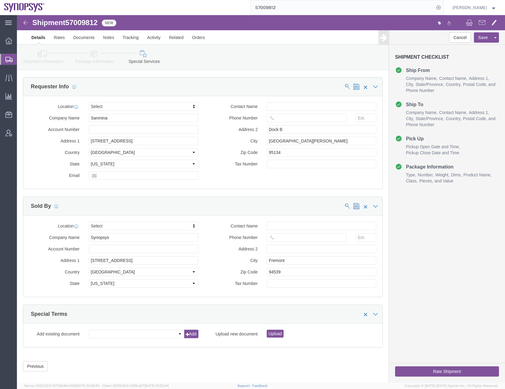
click div "Previous Continue"
click div "Cancel Save Assign To Clone Shipment Save As Template Shipment Checklist Ship F…"
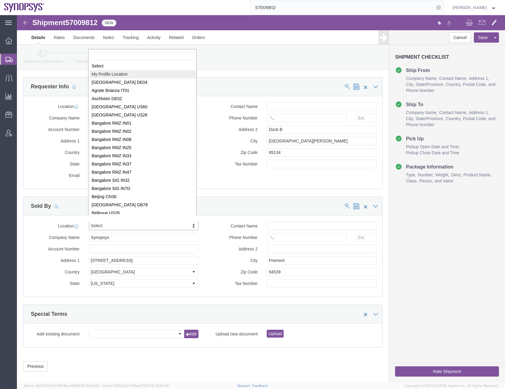
scroll to position [0, 0]
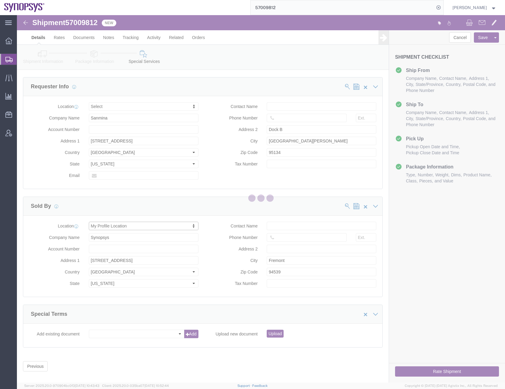
select select "CA"
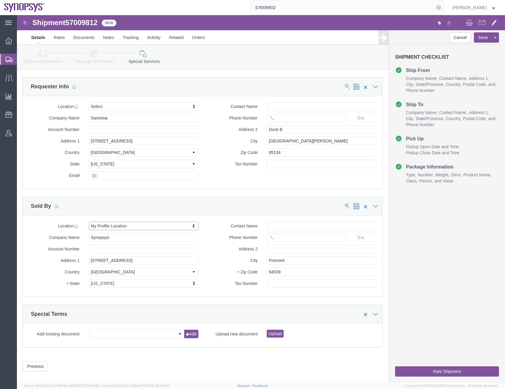
click label "Country"
click select "Select [GEOGRAPHIC_DATA] [GEOGRAPHIC_DATA] [GEOGRAPHIC_DATA] [GEOGRAPHIC_DATA] …"
click input "Phone Number"
type input "6505845000"
click label "State"
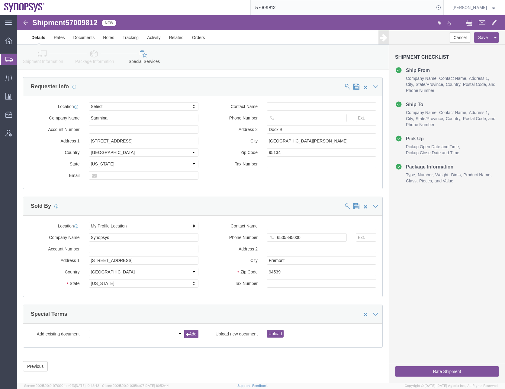
click select "Select [US_STATE] [US_STATE] [US_STATE] [US_STATE] Armed Forces Americas Armed …"
click div "Previous Continue"
click div "Cancel Save Assign To Clone Shipment Save As Template Shipment Checklist Ship F…"
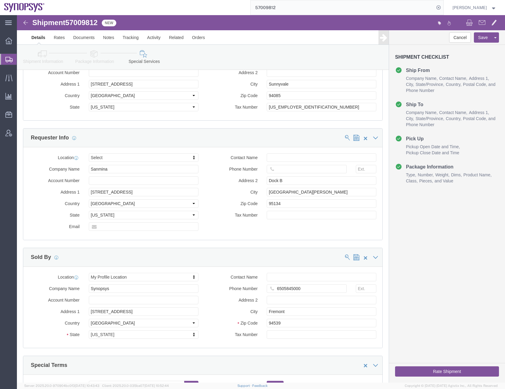
scroll to position [631, 0]
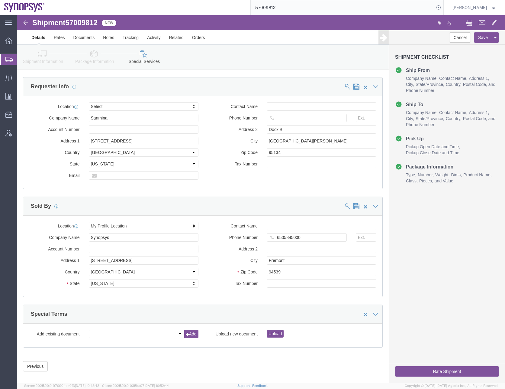
click button "Rate Shipment"
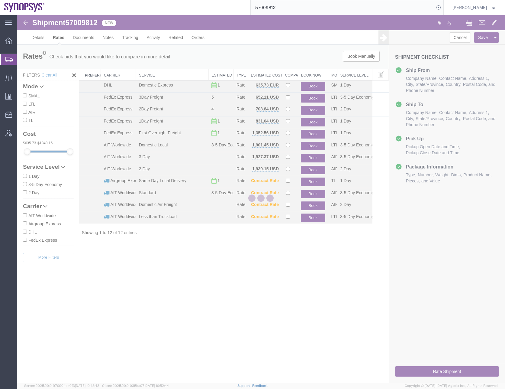
scroll to position [0, 0]
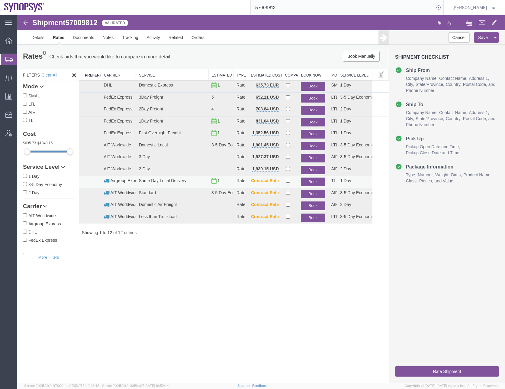
click at [315, 179] on button "Book" at bounding box center [313, 181] width 24 height 9
